Goal: Information Seeking & Learning: Learn about a topic

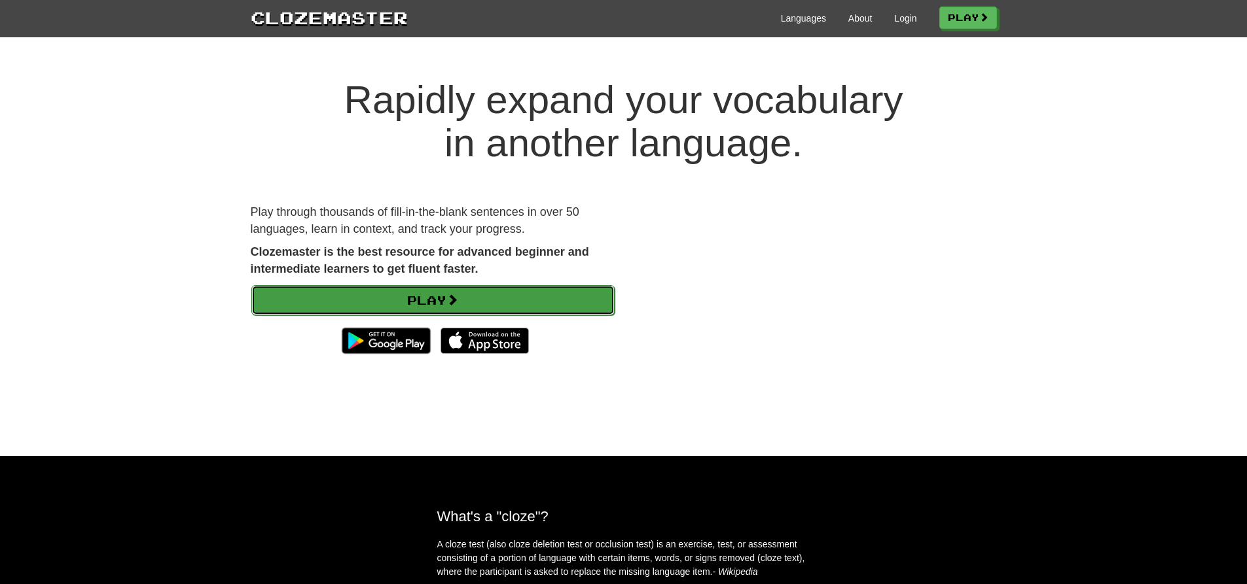
click at [489, 225] on link "Play" at bounding box center [432, 300] width 363 height 30
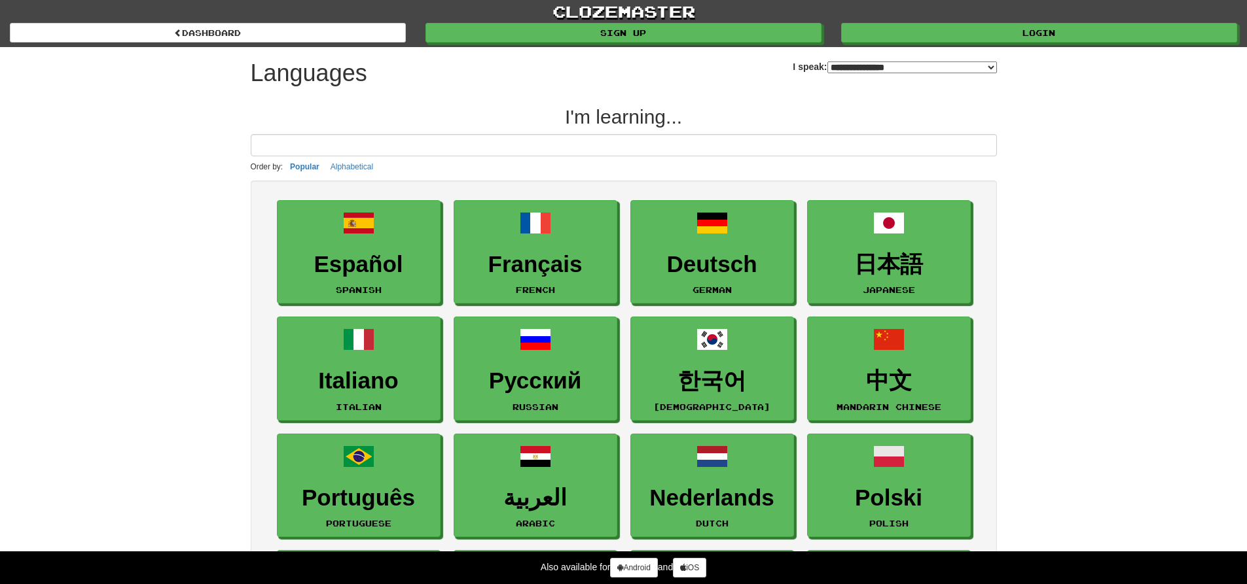
click at [827, 69] on select "**********" at bounding box center [912, 68] width 170 height 12
select select "*********"
click at [827, 62] on select "**********" at bounding box center [912, 68] width 170 height 12
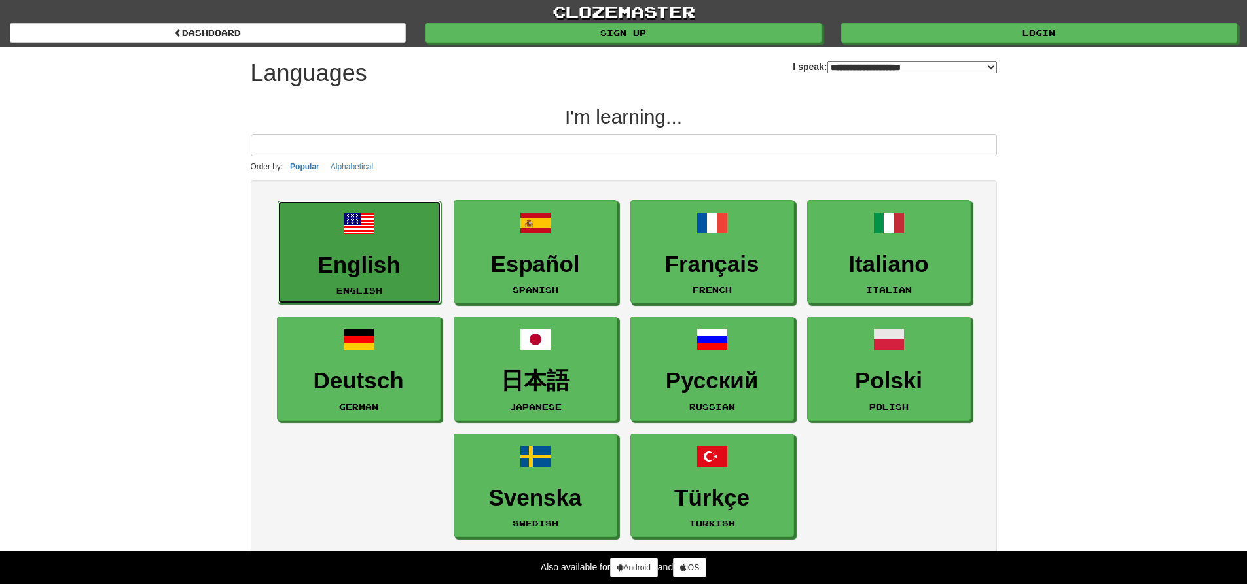
click at [410, 269] on h3 "English" at bounding box center [359, 266] width 149 height 26
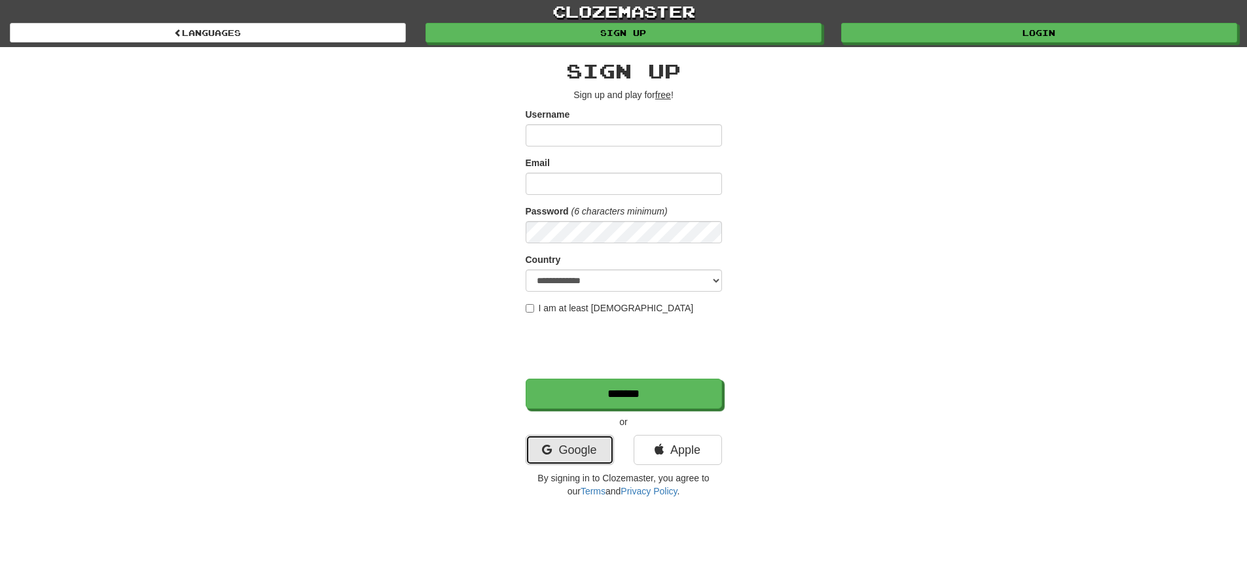
click at [581, 454] on link "Google" at bounding box center [570, 450] width 88 height 30
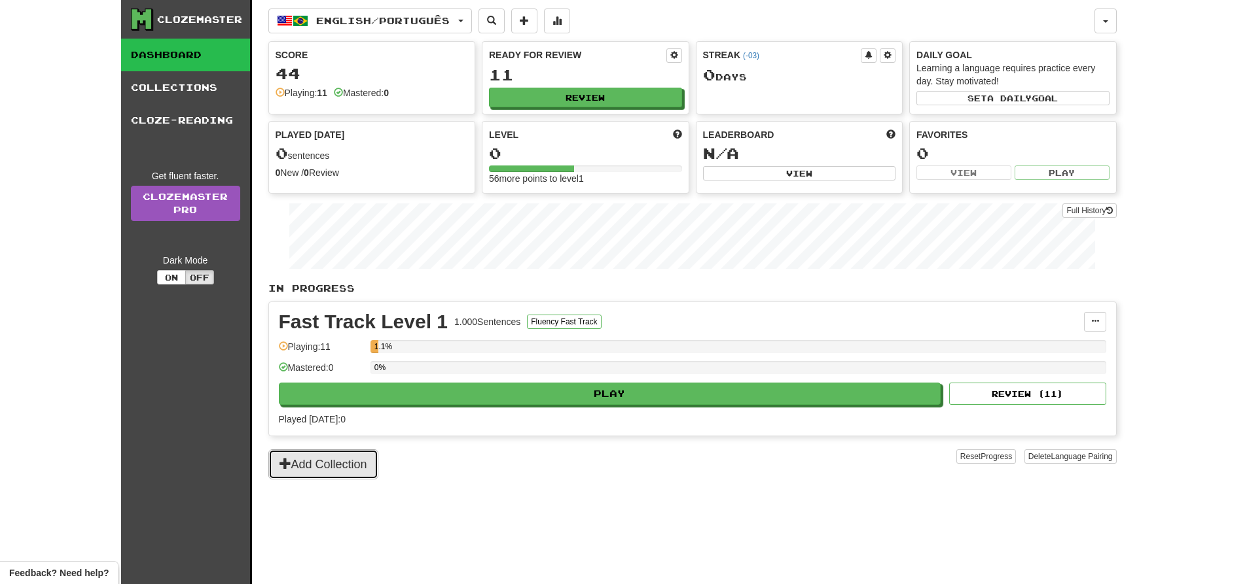
click at [344, 468] on button "Add Collection" at bounding box center [323, 465] width 110 height 30
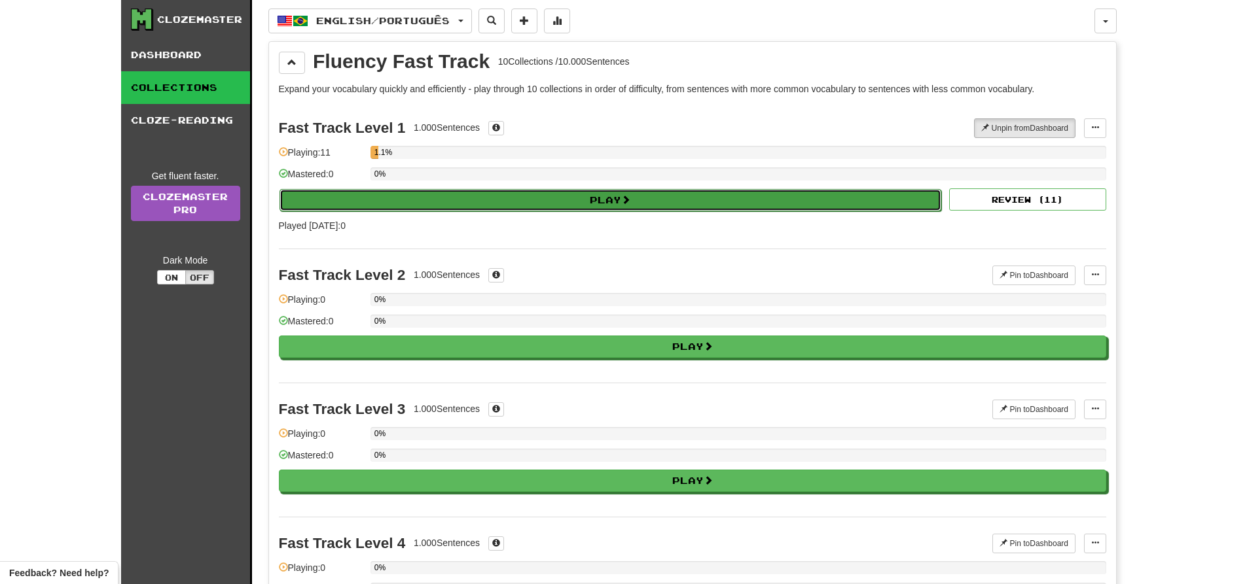
click at [581, 201] on button "Play" at bounding box center [610, 200] width 662 height 22
select select "**"
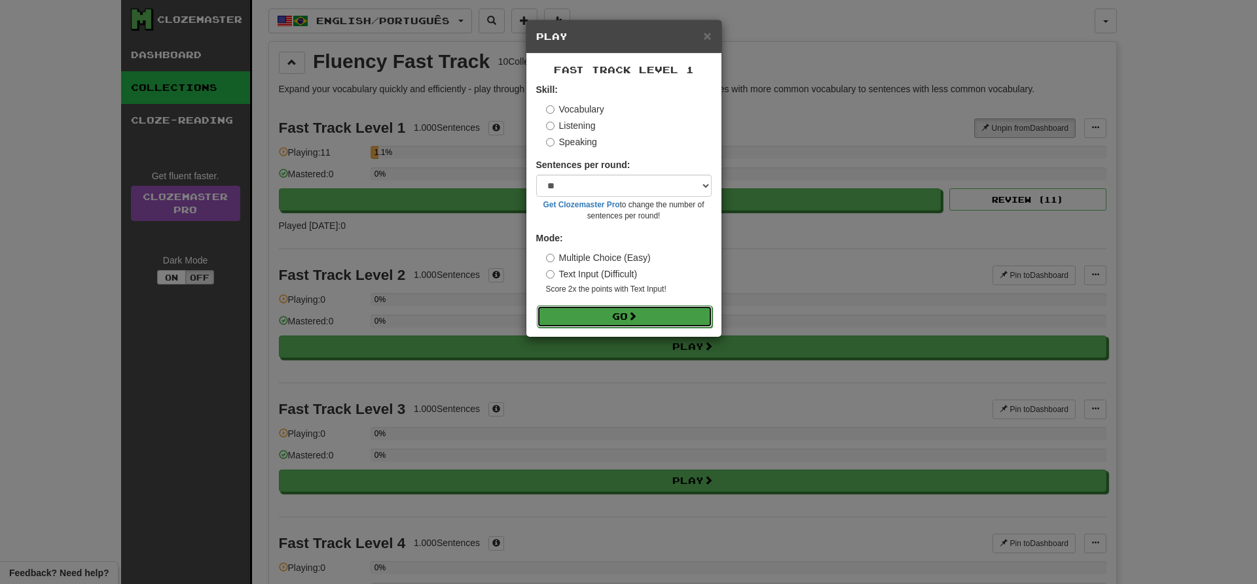
click at [633, 316] on span at bounding box center [632, 316] width 9 height 9
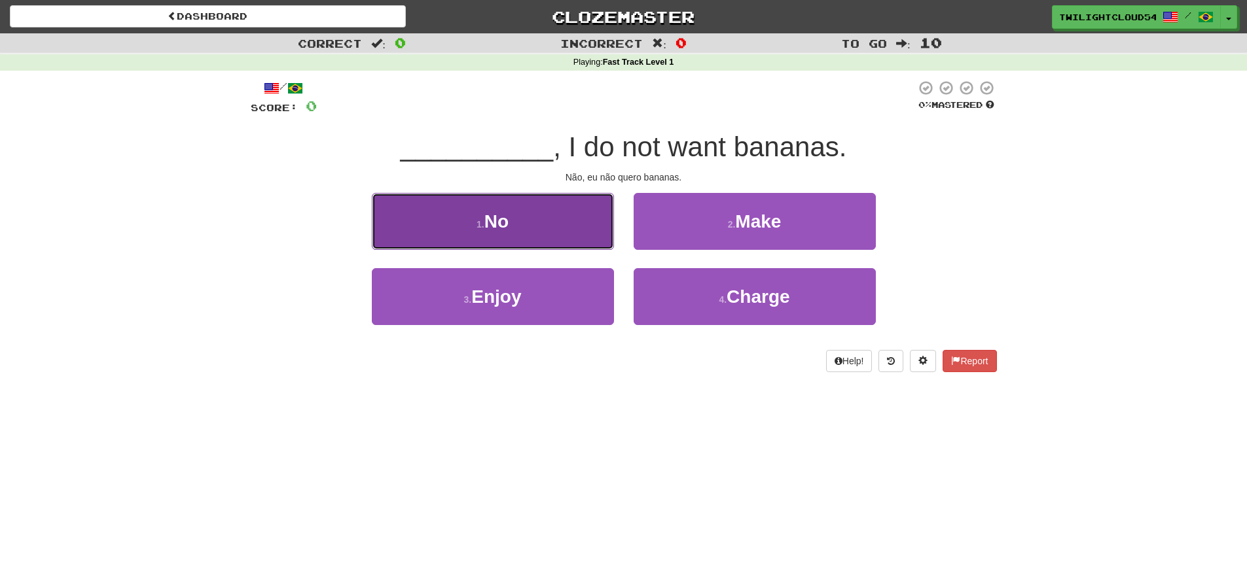
click at [549, 225] on button "1 . No" at bounding box center [493, 221] width 242 height 57
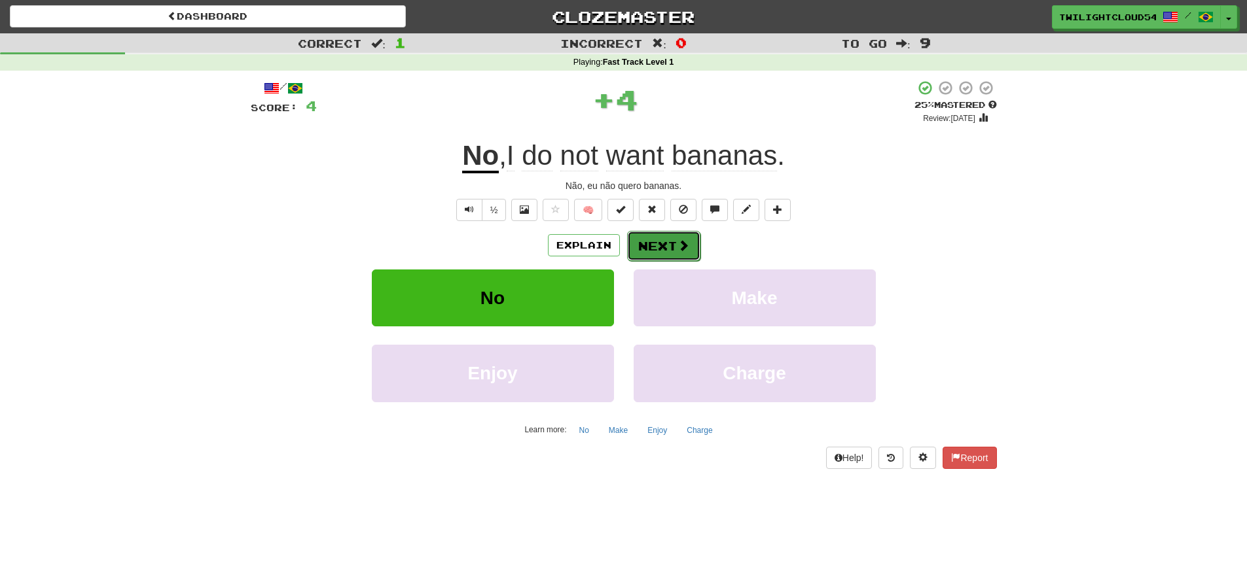
click at [673, 249] on button "Next" at bounding box center [663, 246] width 73 height 30
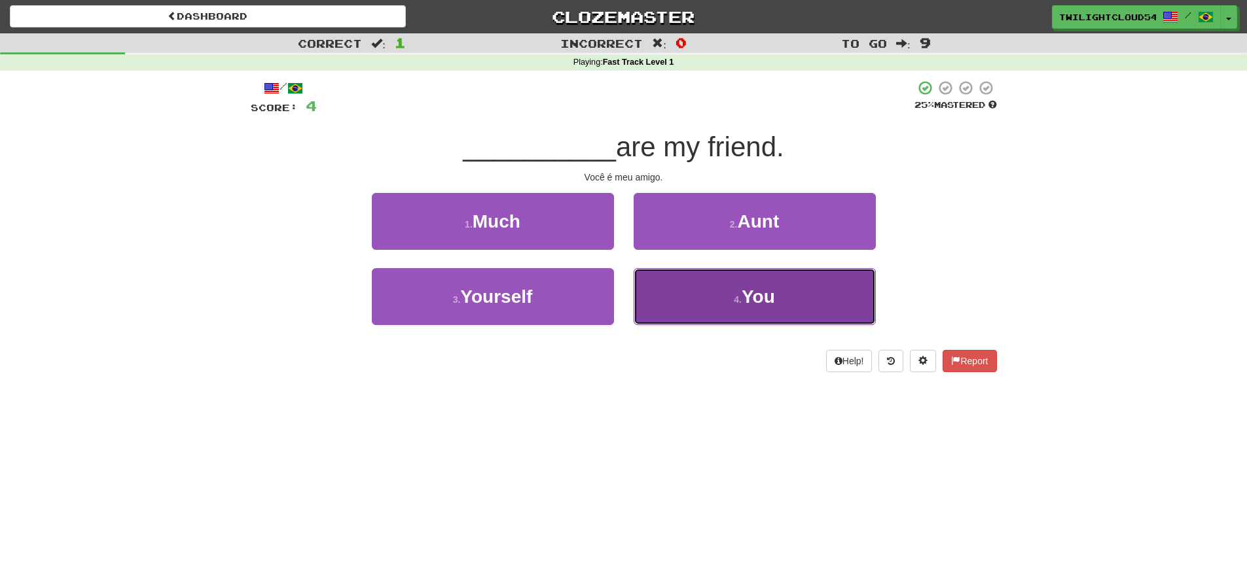
click at [721, 277] on button "4 . You" at bounding box center [755, 296] width 242 height 57
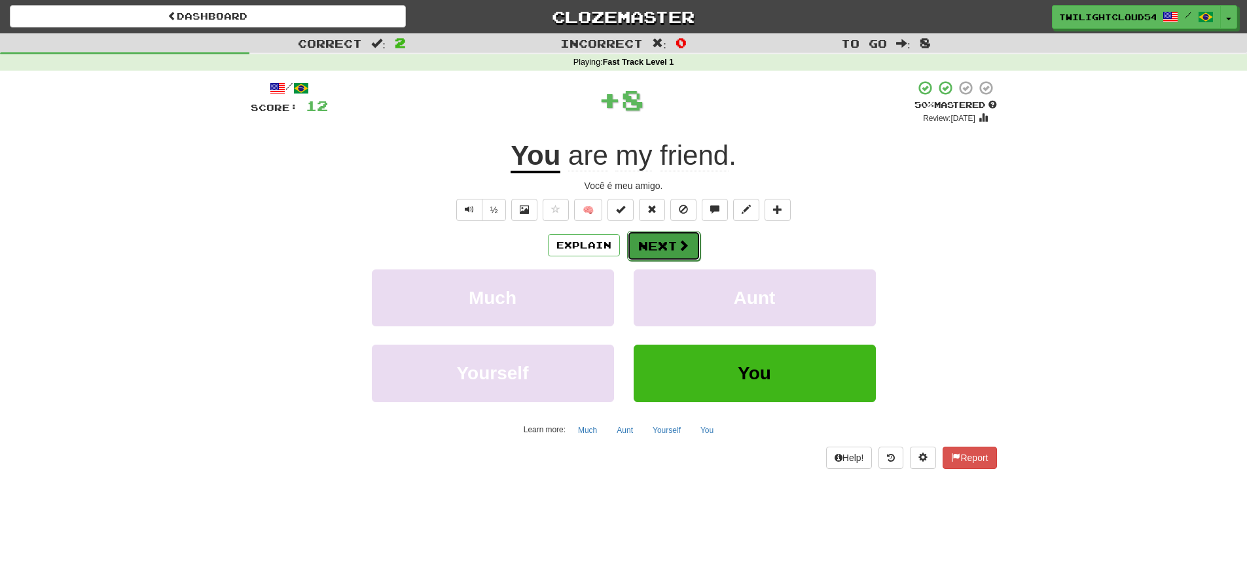
click at [662, 248] on button "Next" at bounding box center [663, 246] width 73 height 30
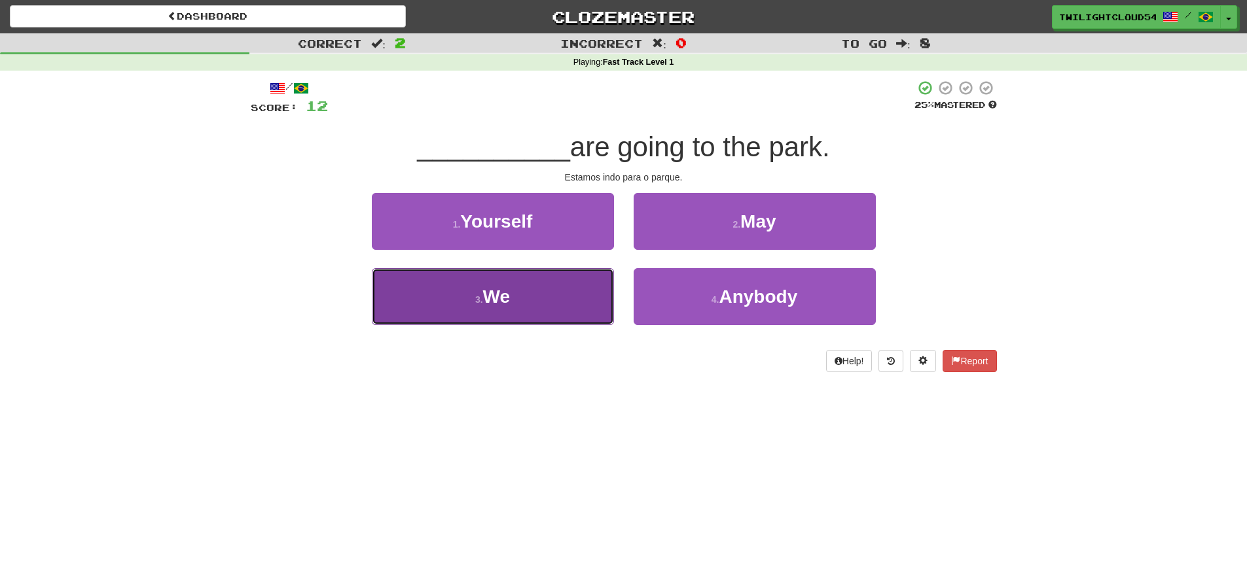
click at [489, 281] on button "3 . We" at bounding box center [493, 296] width 242 height 57
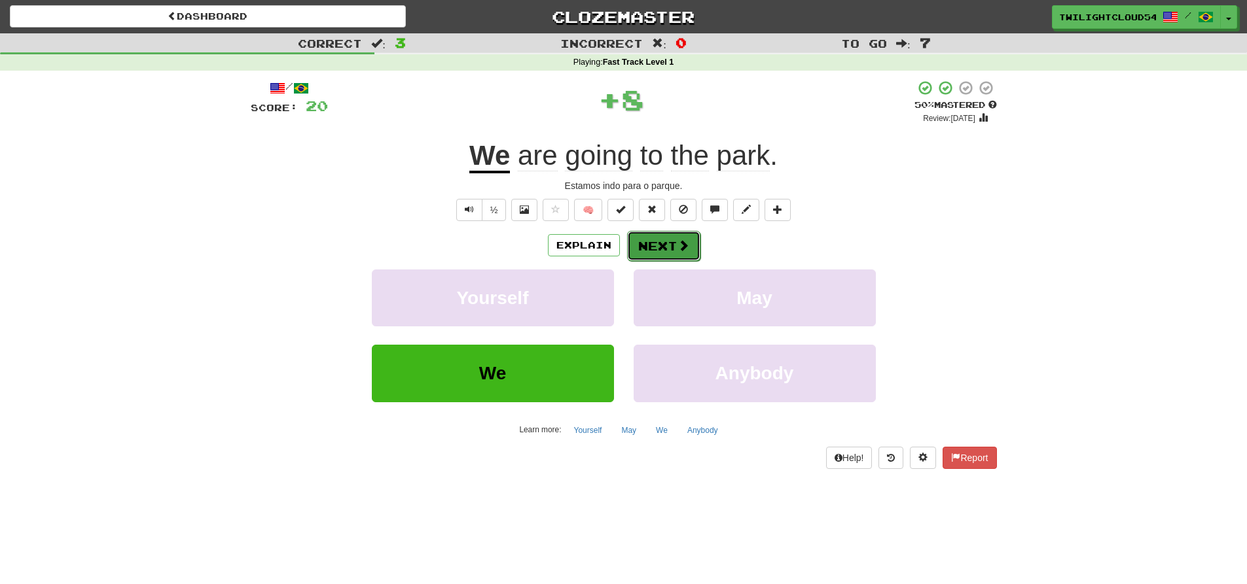
click at [666, 253] on button "Next" at bounding box center [663, 246] width 73 height 30
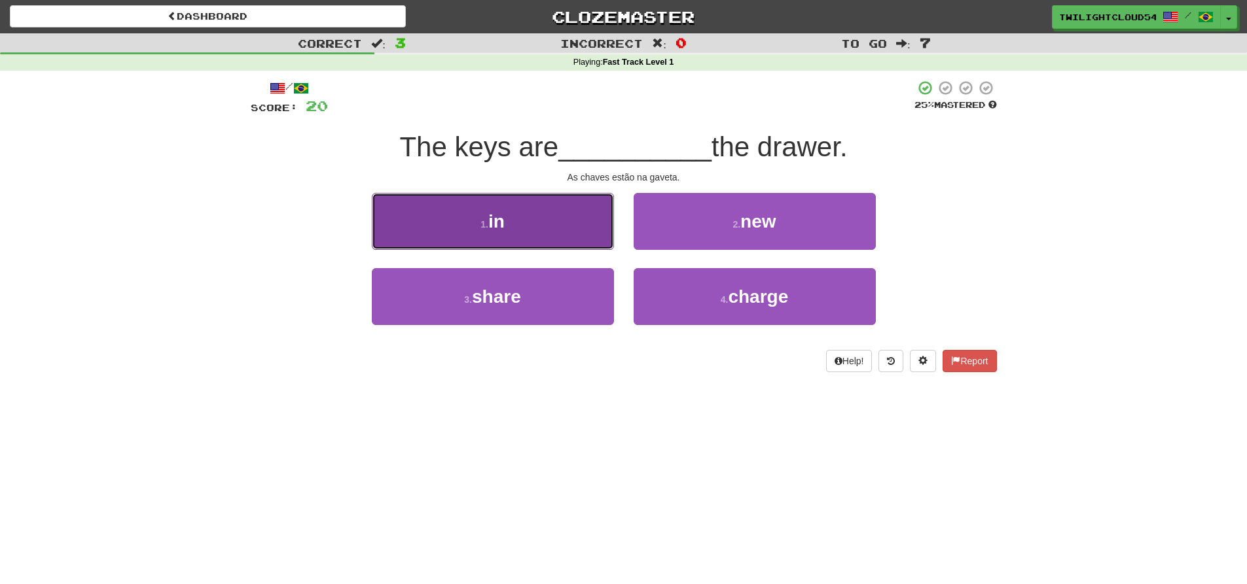
click at [489, 218] on span "in" at bounding box center [496, 221] width 16 height 20
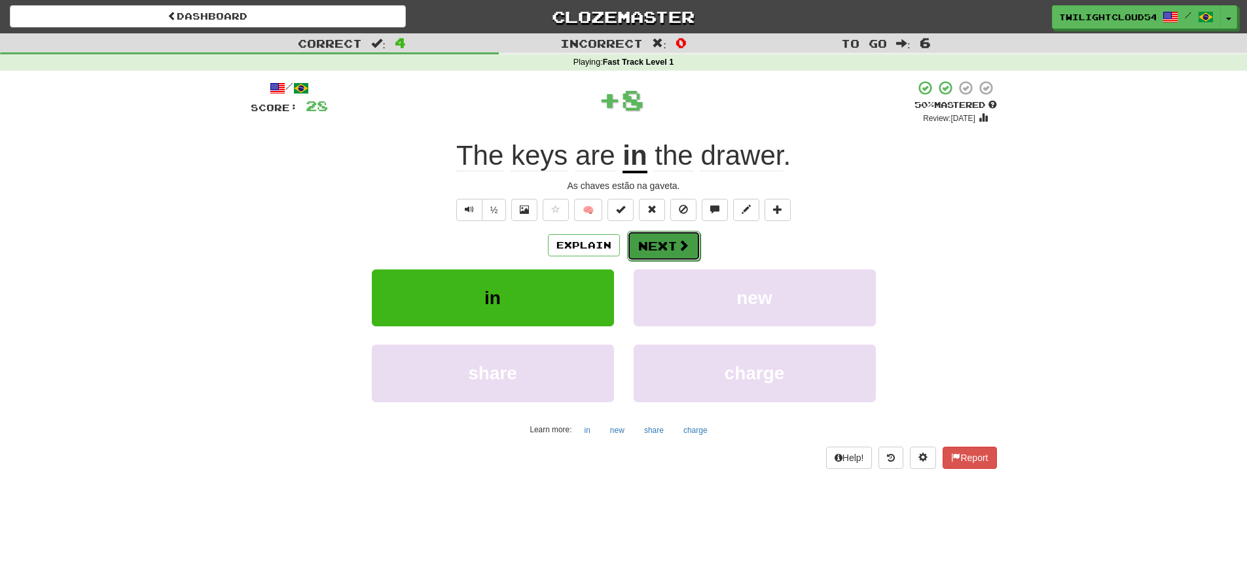
click at [634, 239] on button "Next" at bounding box center [663, 246] width 73 height 30
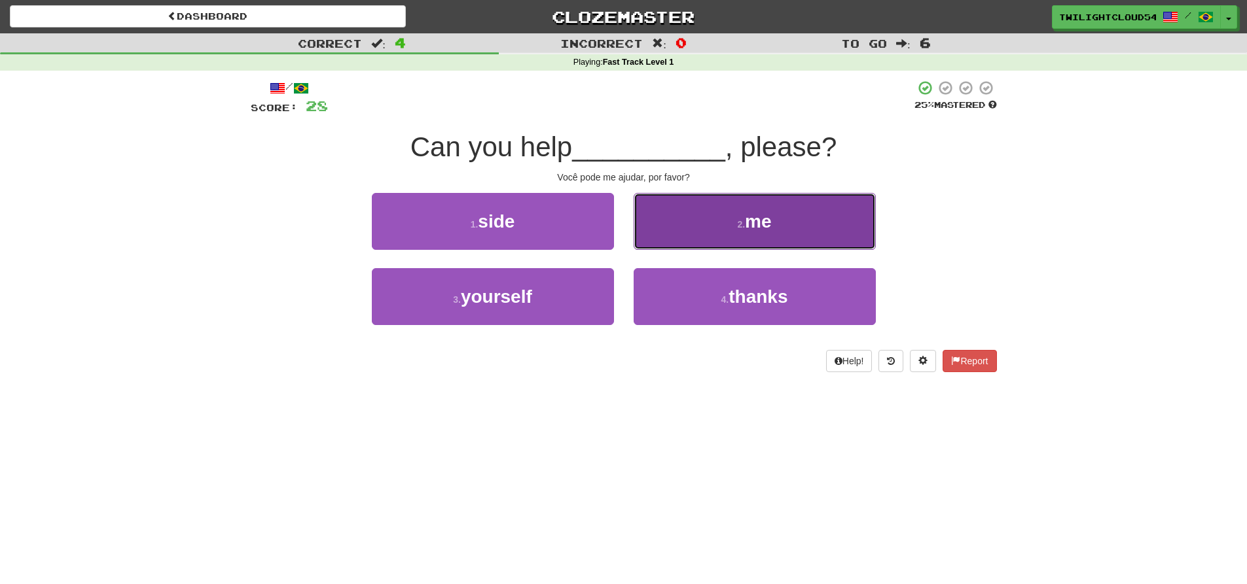
click at [764, 232] on button "2 . me" at bounding box center [755, 221] width 242 height 57
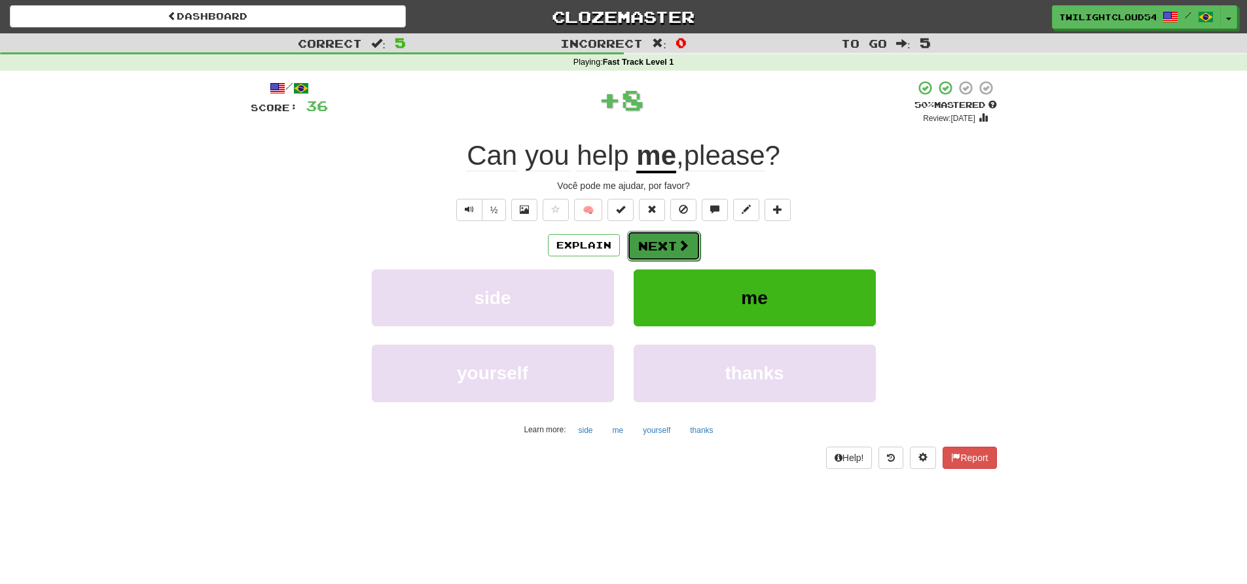
click at [662, 250] on button "Next" at bounding box center [663, 246] width 73 height 30
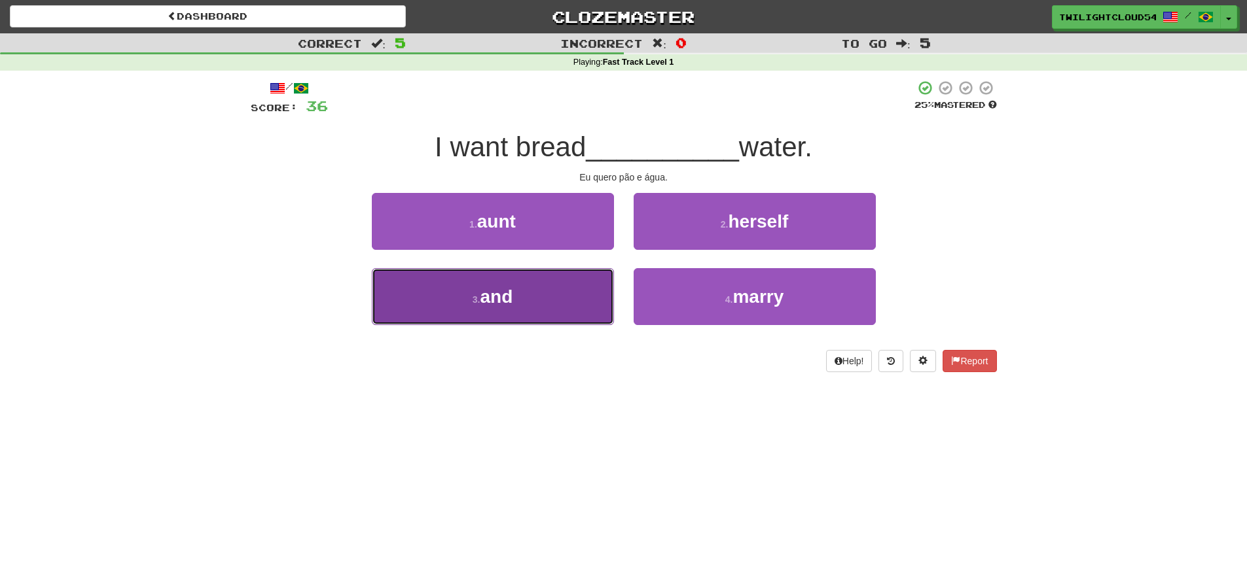
click at [485, 280] on button "3 . and" at bounding box center [493, 296] width 242 height 57
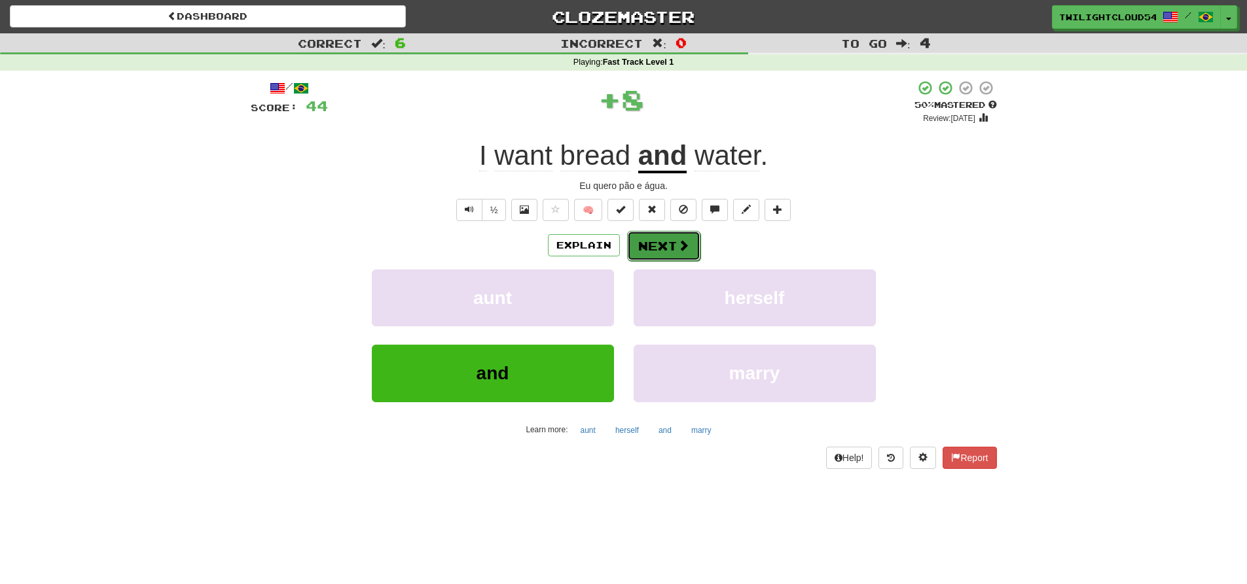
click at [651, 251] on button "Next" at bounding box center [663, 246] width 73 height 30
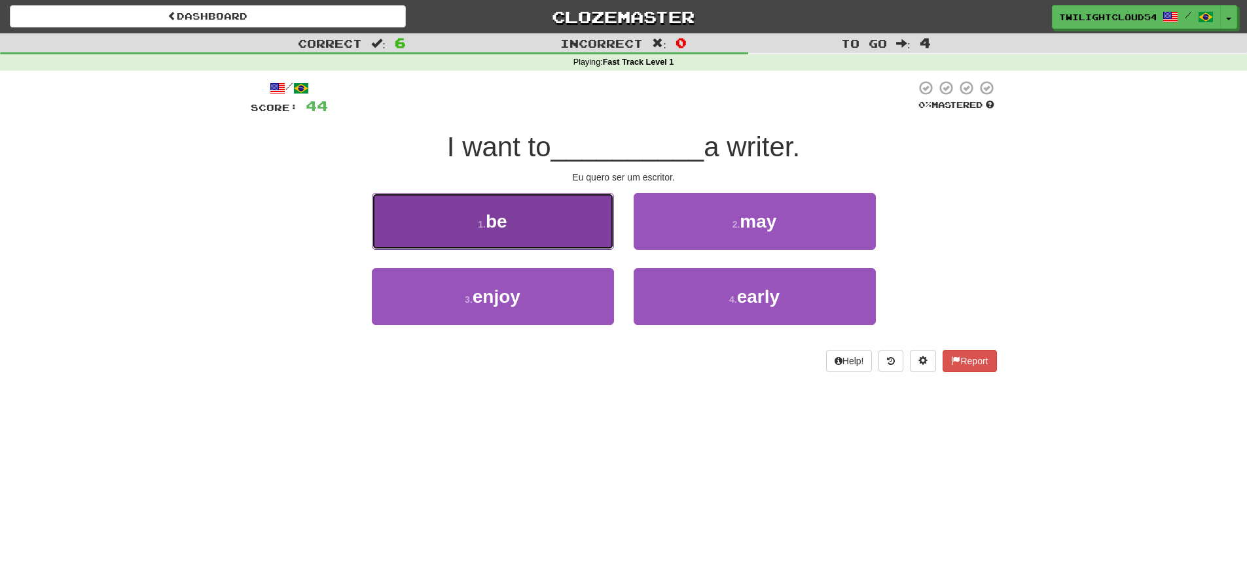
click at [521, 220] on button "1 . be" at bounding box center [493, 221] width 242 height 57
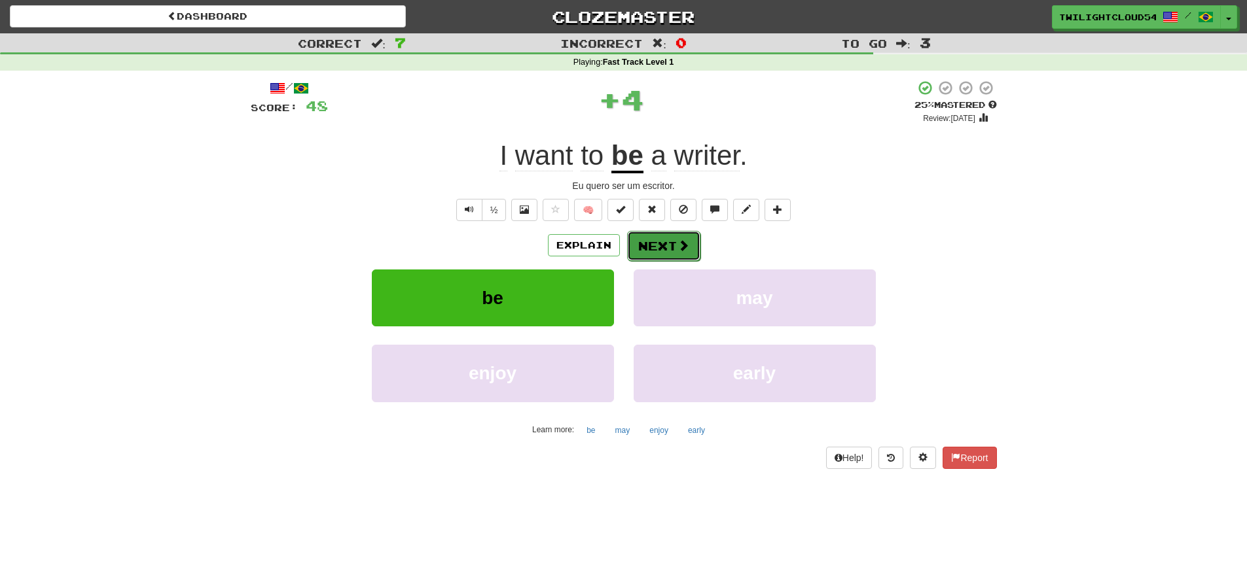
click at [666, 244] on button "Next" at bounding box center [663, 246] width 73 height 30
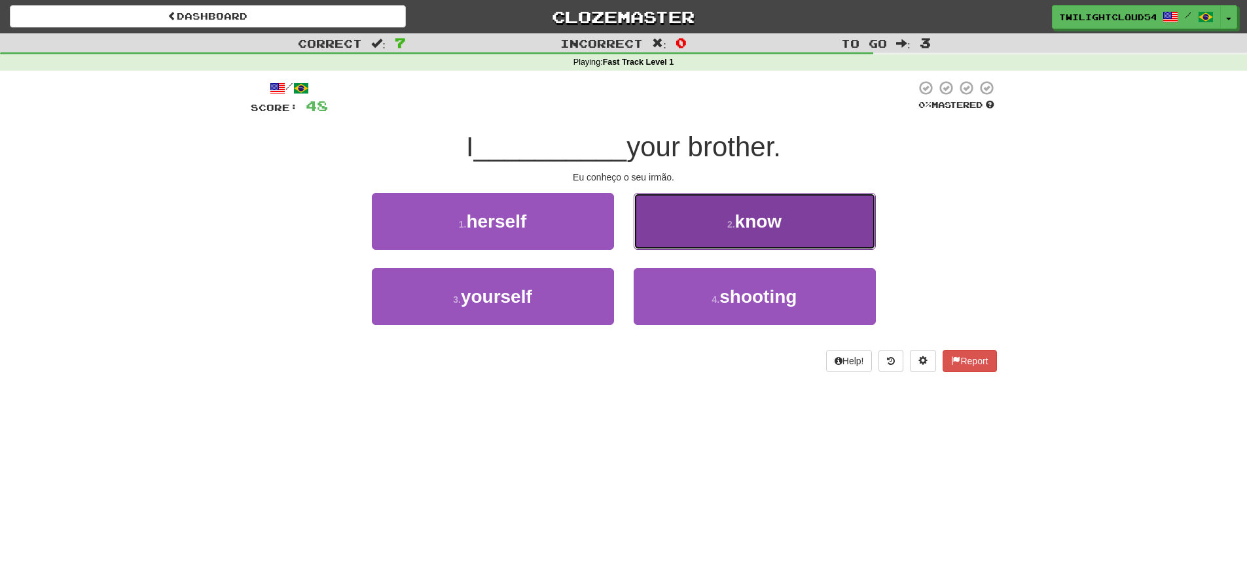
click at [811, 234] on button "2 . know" at bounding box center [755, 221] width 242 height 57
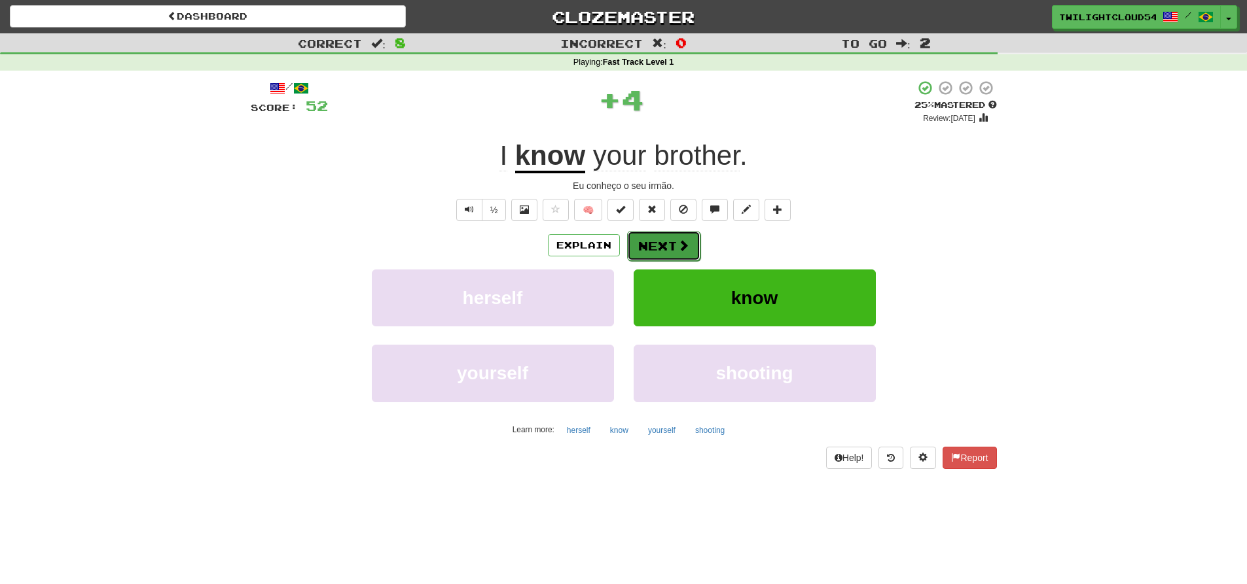
click at [667, 254] on button "Next" at bounding box center [663, 246] width 73 height 30
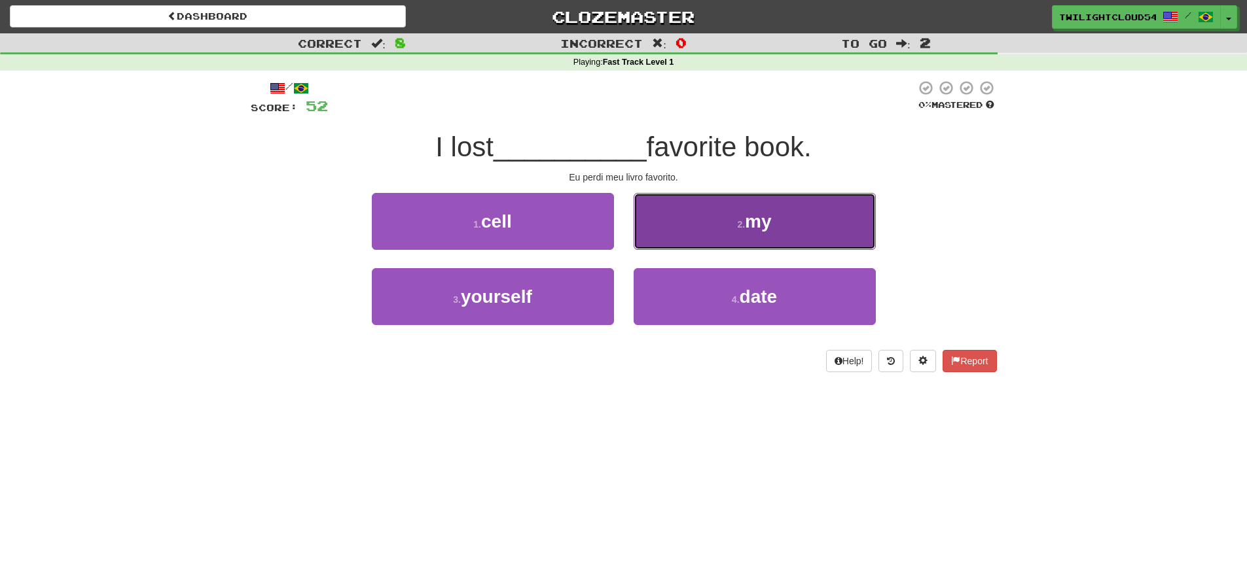
click at [781, 219] on button "2 . my" at bounding box center [755, 221] width 242 height 57
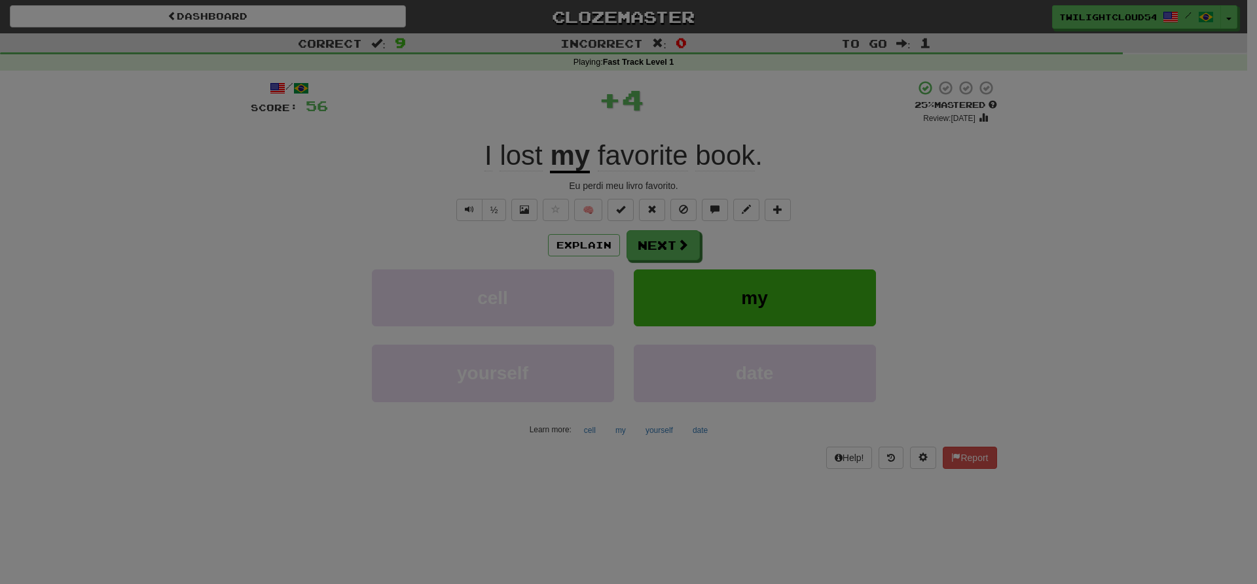
click at [660, 251] on body "Dashboard Clozemaster TwilightCloud54 / Toggle Dropdown Dashboard Leaderboard A…" at bounding box center [628, 524] width 1257 height 1049
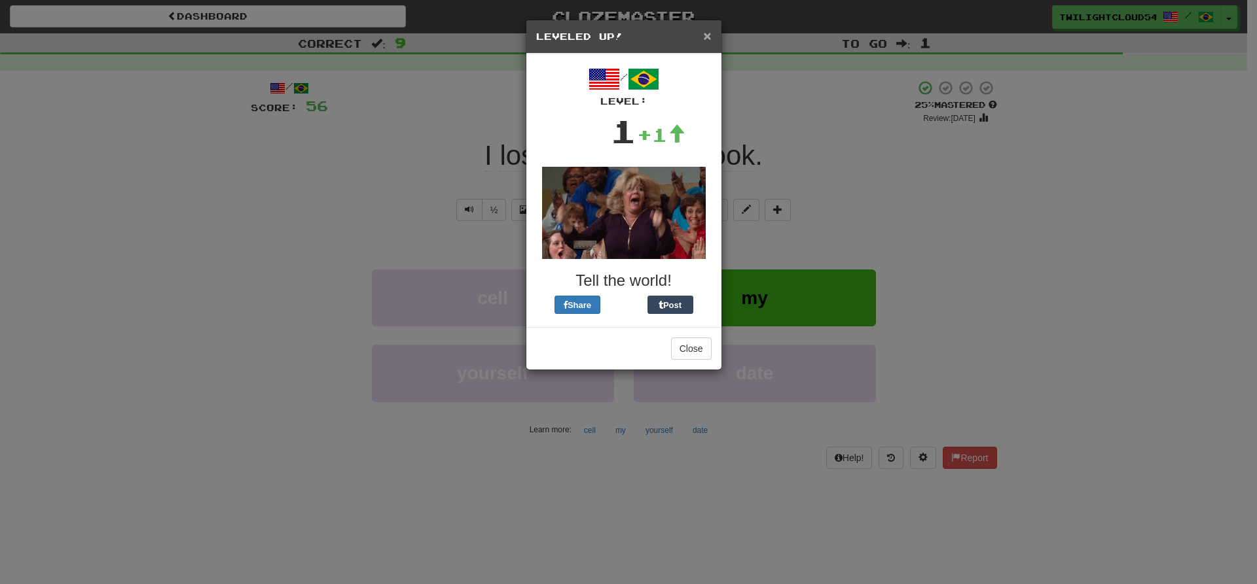
click at [708, 35] on span "×" at bounding box center [707, 35] width 8 height 15
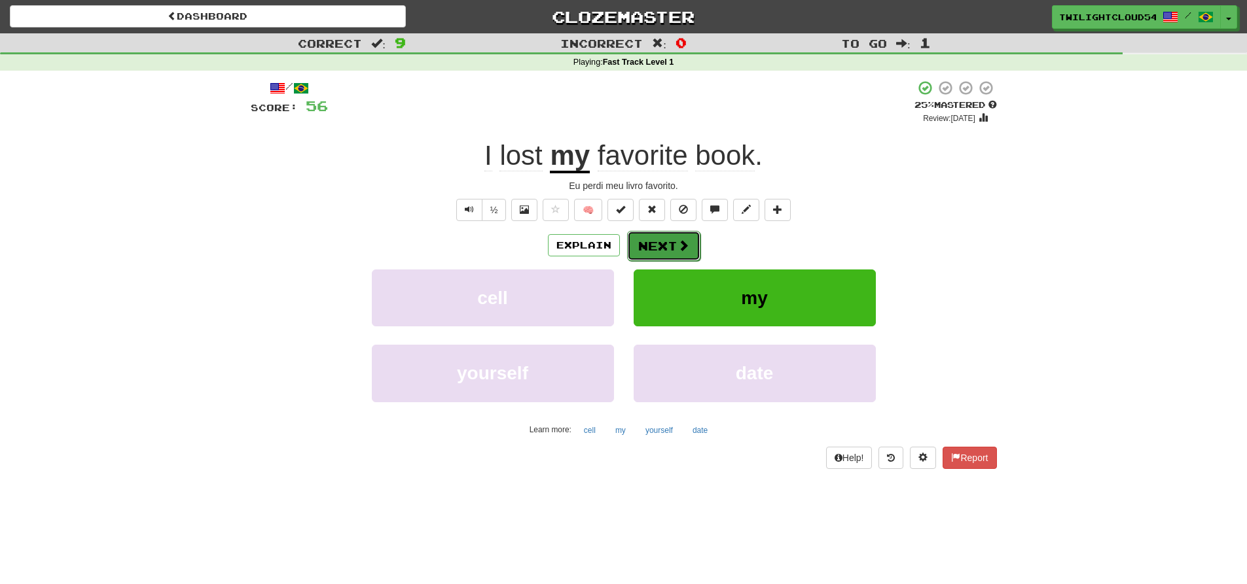
click at [675, 249] on button "Next" at bounding box center [663, 246] width 73 height 30
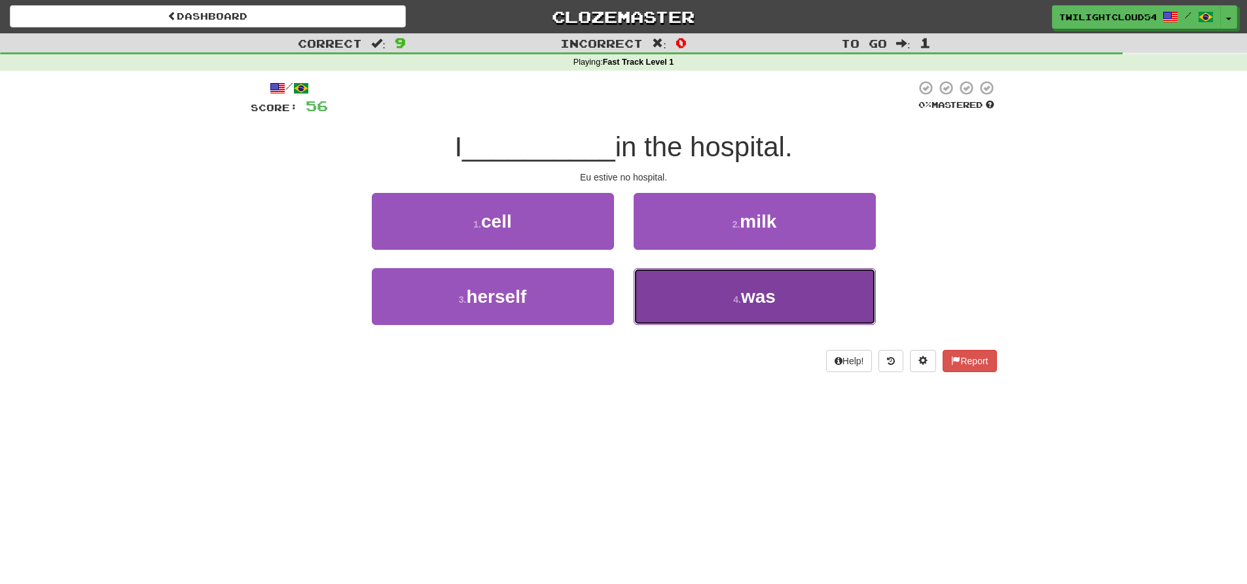
click at [728, 298] on button "4 . was" at bounding box center [755, 296] width 242 height 57
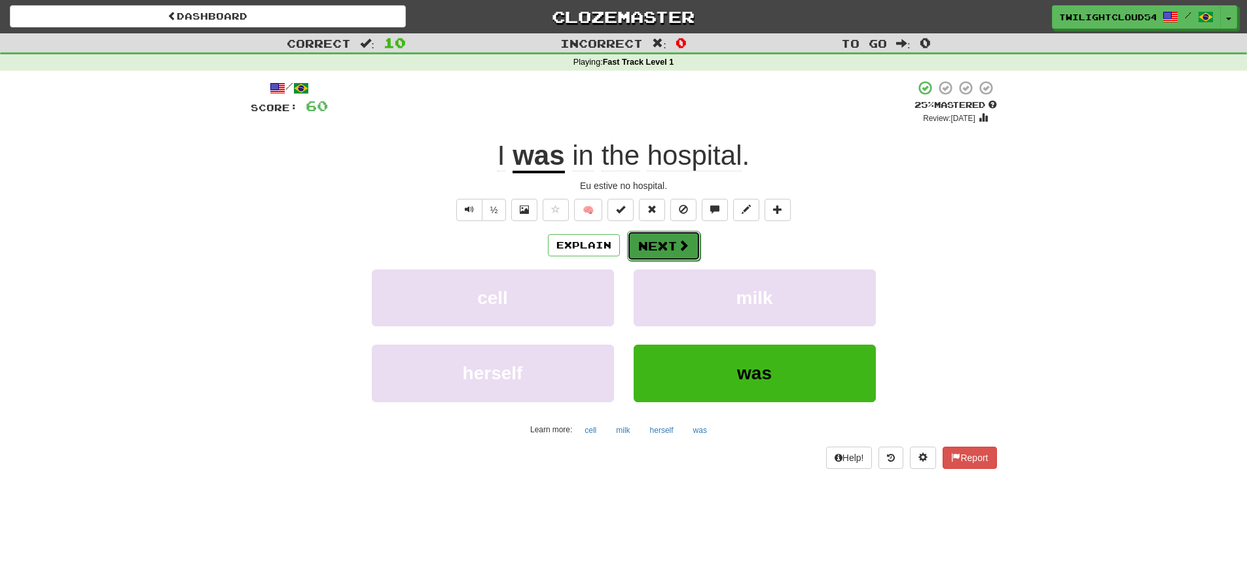
click at [655, 248] on button "Next" at bounding box center [663, 246] width 73 height 30
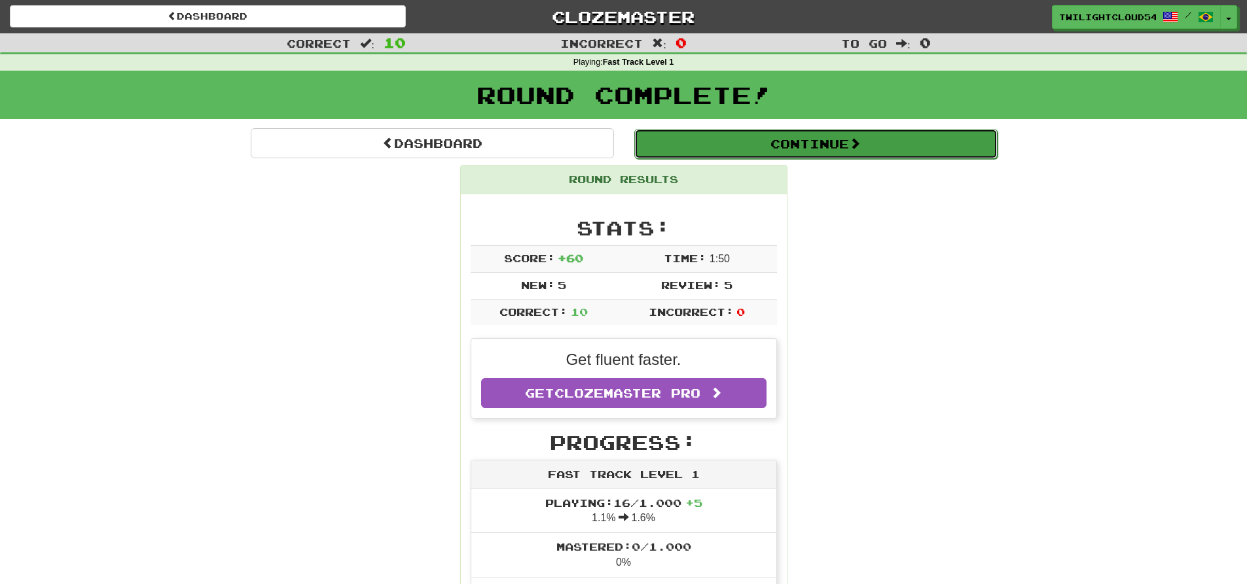
click at [826, 147] on button "Continue" at bounding box center [815, 144] width 363 height 30
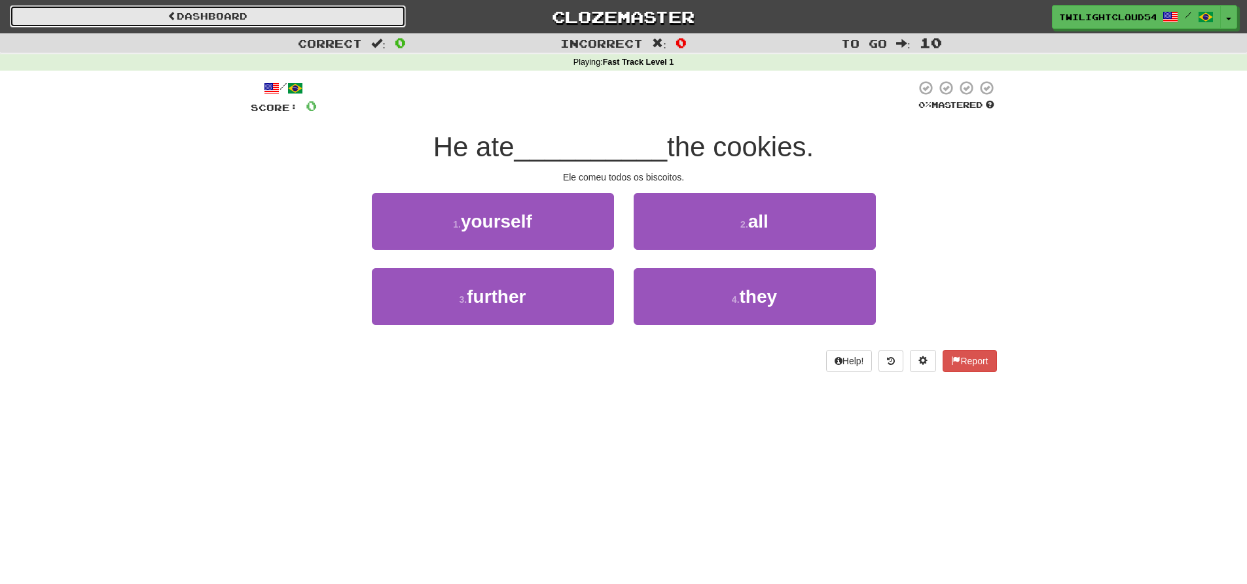
click at [166, 8] on link "Dashboard" at bounding box center [208, 16] width 396 height 22
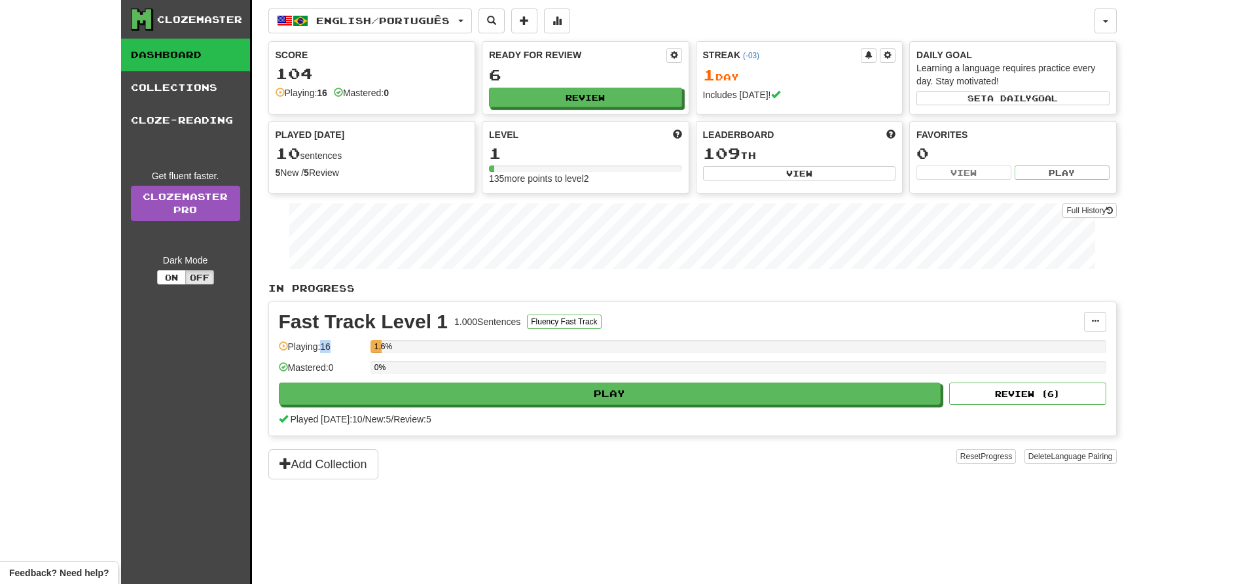
drag, startPoint x: 321, startPoint y: 349, endPoint x: 342, endPoint y: 349, distance: 20.3
click at [342, 349] on div "Playing: 16" at bounding box center [321, 351] width 85 height 22
click at [352, 358] on div "Playing: 16" at bounding box center [321, 351] width 85 height 22
